Goal: Information Seeking & Learning: Understand process/instructions

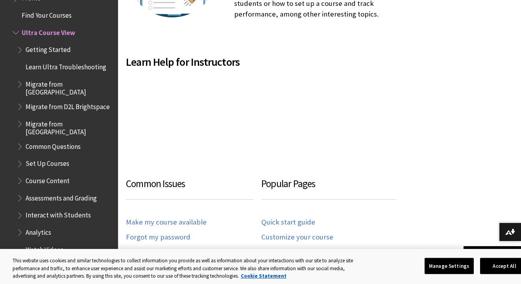
scroll to position [435, 0]
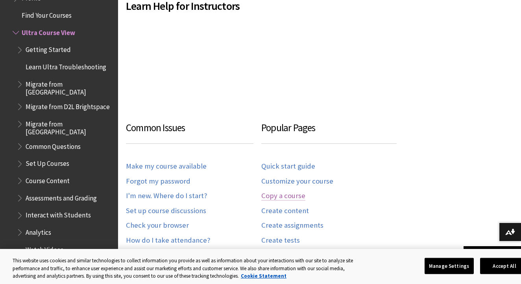
click at [298, 191] on link "Copy a course" at bounding box center [283, 195] width 44 height 9
click at [296, 194] on link "Copy a course" at bounding box center [283, 195] width 44 height 9
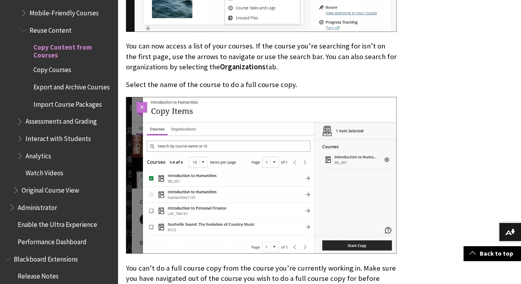
scroll to position [744, 0]
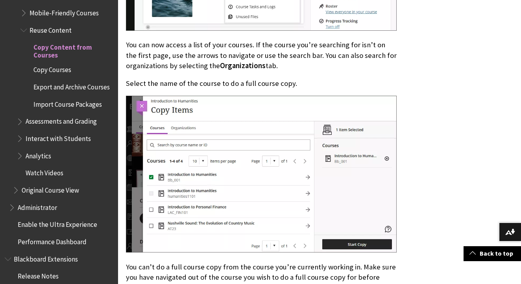
click at [59, 201] on span "Administrator" at bounding box center [61, 207] width 105 height 13
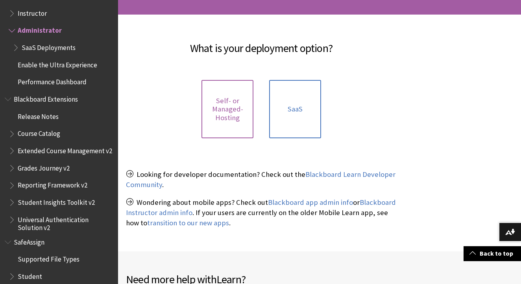
scroll to position [114, 0]
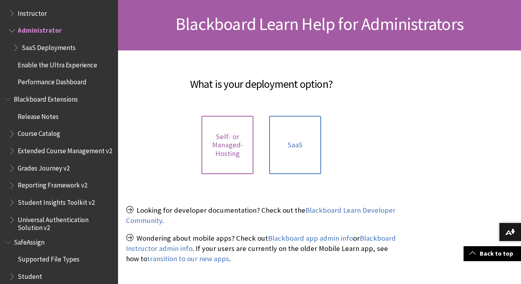
click at [240, 148] on span "Self- or Managed-Hosting" at bounding box center [227, 145] width 42 height 26
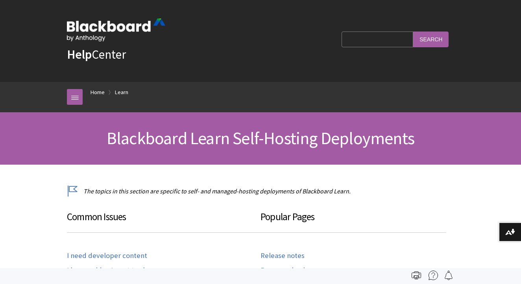
scroll to position [729, 0]
